Goal: Book appointment/travel/reservation

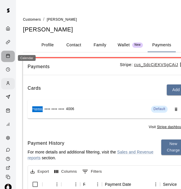
click at [7, 58] on rect "Calendar" at bounding box center [7, 55] width 3 height 3
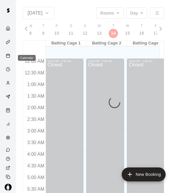
scroll to position [301, 0]
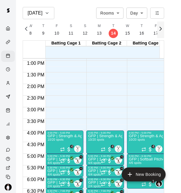
click at [164, 26] on icon "button" at bounding box center [160, 28] width 7 height 7
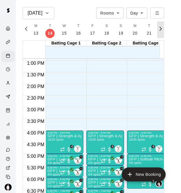
scroll to position [0, 2553]
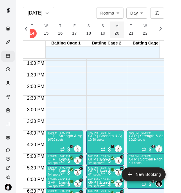
click at [115, 35] on p "20" at bounding box center [117, 33] width 5 height 6
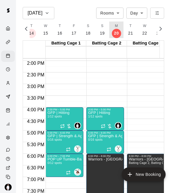
scroll to position [324, 0]
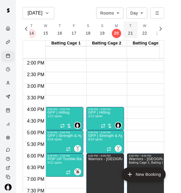
click at [130, 31] on p "21" at bounding box center [130, 33] width 5 height 6
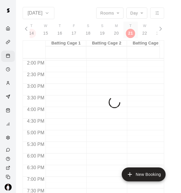
scroll to position [0, 2567]
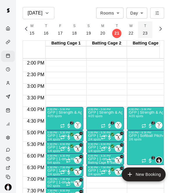
click at [143, 31] on p "23" at bounding box center [145, 33] width 5 height 6
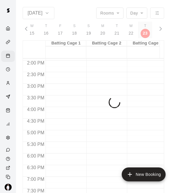
scroll to position [0, 2594]
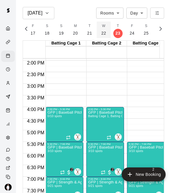
click at [102, 32] on p "22" at bounding box center [104, 33] width 5 height 6
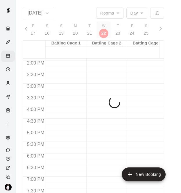
scroll to position [0, 2581]
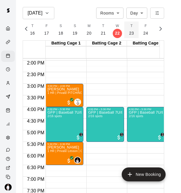
click at [132, 33] on button "T 23" at bounding box center [132, 30] width 14 height 17
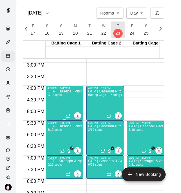
scroll to position [346, 0]
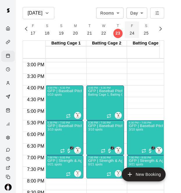
click at [130, 32] on p "24" at bounding box center [132, 33] width 5 height 6
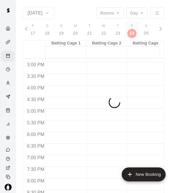
scroll to position [0, 2608]
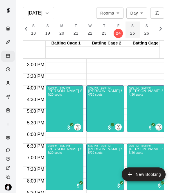
click at [131, 32] on p "25" at bounding box center [132, 33] width 5 height 6
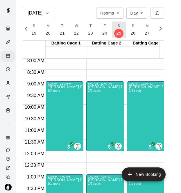
scroll to position [185, 0]
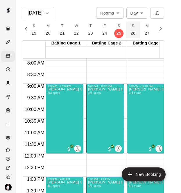
click at [131, 32] on p "26" at bounding box center [133, 33] width 5 height 6
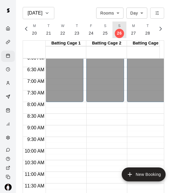
scroll to position [143, 0]
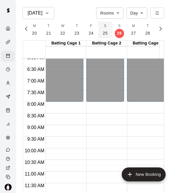
click at [103, 31] on p "25" at bounding box center [105, 33] width 5 height 6
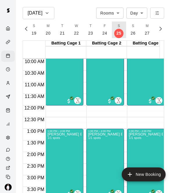
scroll to position [233, 0]
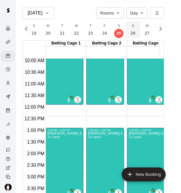
click at [131, 33] on p "26" at bounding box center [133, 33] width 5 height 6
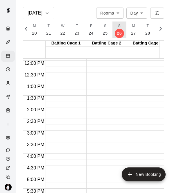
scroll to position [278, 0]
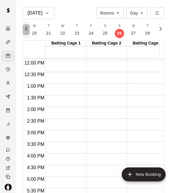
click at [29, 27] on icon "button" at bounding box center [26, 28] width 7 height 7
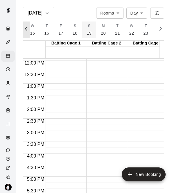
scroll to position [0, 2554]
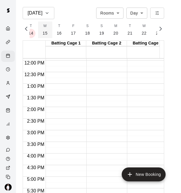
click at [42, 29] on button "W 15" at bounding box center [45, 30] width 14 height 17
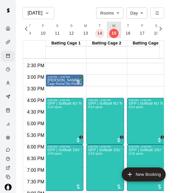
scroll to position [333, 0]
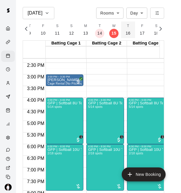
click at [126, 31] on p "16" at bounding box center [128, 33] width 5 height 6
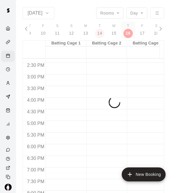
scroll to position [0, 2499]
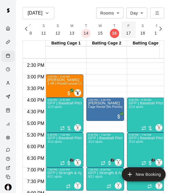
click at [126, 33] on p "17" at bounding box center [128, 33] width 5 height 6
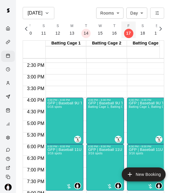
scroll to position [0, 2512]
click at [129, 31] on button "S 18" at bounding box center [129, 30] width 14 height 17
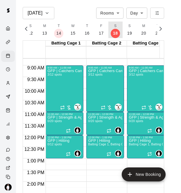
scroll to position [203, 0]
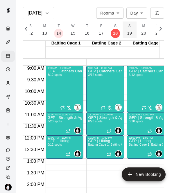
click at [127, 32] on p "19" at bounding box center [129, 33] width 5 height 6
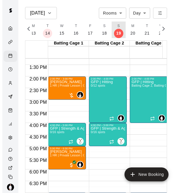
scroll to position [302, 0]
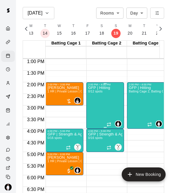
click at [102, 102] on div "GFP | Hitting 0/12 spots" at bounding box center [99, 182] width 22 height 193
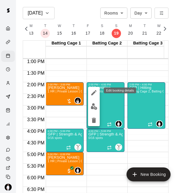
click at [93, 94] on icon "edit" at bounding box center [93, 92] width 5 height 5
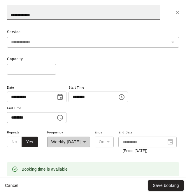
scroll to position [60, 0]
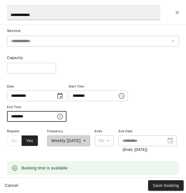
click at [15, 120] on input "********" at bounding box center [29, 116] width 45 height 11
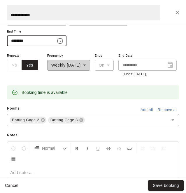
scroll to position [136, 0]
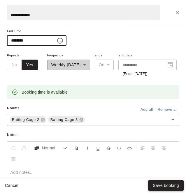
type input "********"
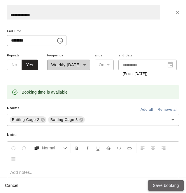
click at [166, 187] on button "Save booking" at bounding box center [166, 185] width 36 height 11
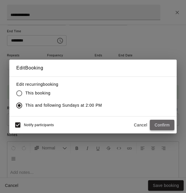
click at [156, 125] on button "Confirm" at bounding box center [162, 125] width 24 height 11
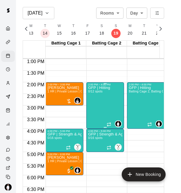
click at [105, 104] on div "GFP | Hitting 0/12 spots" at bounding box center [99, 182] width 22 height 193
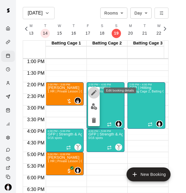
click at [94, 93] on icon "edit" at bounding box center [93, 92] width 7 height 7
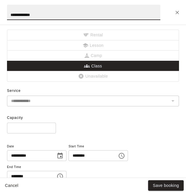
scroll to position [49, 0]
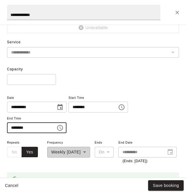
click at [15, 128] on input "********" at bounding box center [29, 128] width 45 height 11
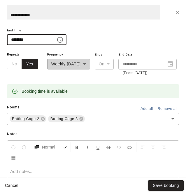
scroll to position [139, 0]
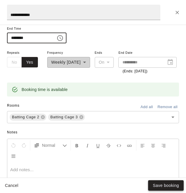
type input "********"
click at [173, 183] on button "Save booking" at bounding box center [166, 185] width 36 height 11
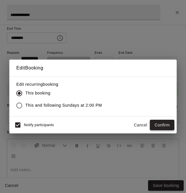
click at [160, 127] on button "Confirm" at bounding box center [162, 125] width 24 height 11
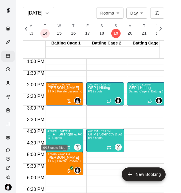
click at [60, 140] on span "0/16 spots" at bounding box center [54, 137] width 14 height 3
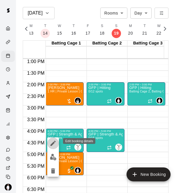
click at [55, 142] on icon "edit" at bounding box center [52, 143] width 5 height 5
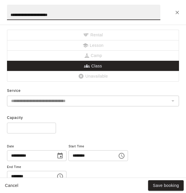
click at [85, 156] on input "********" at bounding box center [90, 155] width 45 height 11
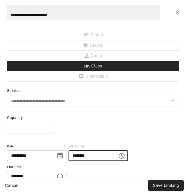
scroll to position [42, 0]
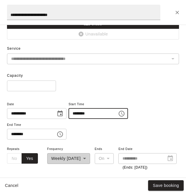
type input "********"
click at [15, 134] on input "********" at bounding box center [29, 134] width 45 height 11
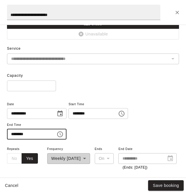
type input "********"
click at [119, 127] on div "**********" at bounding box center [93, 120] width 172 height 39
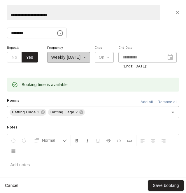
scroll to position [144, 0]
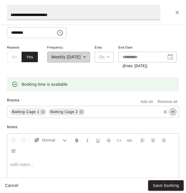
click at [169, 116] on icon "Open" at bounding box center [172, 112] width 7 height 7
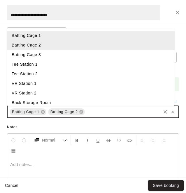
click at [89, 60] on li "Batting Cage 3" at bounding box center [90, 55] width 167 height 10
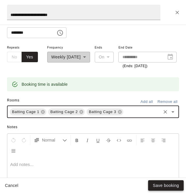
click at [162, 185] on button "Save booking" at bounding box center [166, 185] width 36 height 11
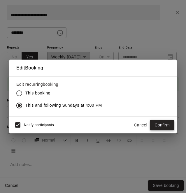
click at [161, 123] on button "Confirm" at bounding box center [162, 125] width 24 height 11
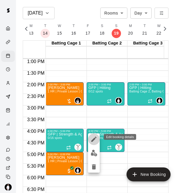
click at [94, 140] on icon "edit" at bounding box center [93, 139] width 5 height 5
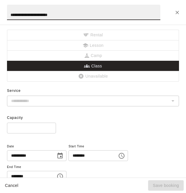
type input "**********"
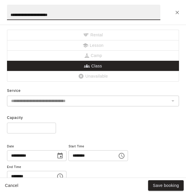
click at [83, 155] on input "********" at bounding box center [90, 155] width 45 height 11
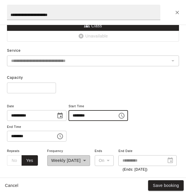
scroll to position [40, 0]
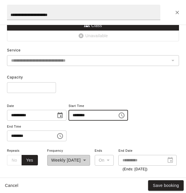
type input "********"
click at [13, 135] on input "********" at bounding box center [29, 136] width 45 height 11
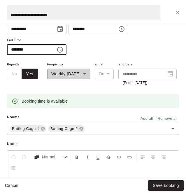
scroll to position [127, 0]
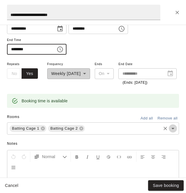
click at [169, 132] on icon "Open" at bounding box center [172, 128] width 7 height 7
type input "********"
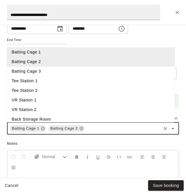
click at [55, 76] on li "Batting Cage 3" at bounding box center [90, 72] width 167 height 10
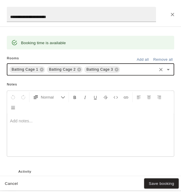
scroll to position [188, 0]
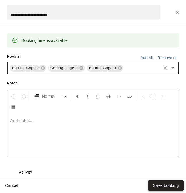
click at [161, 188] on button "Save booking" at bounding box center [166, 185] width 36 height 11
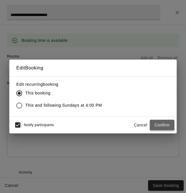
click at [166, 122] on button "Confirm" at bounding box center [162, 125] width 24 height 11
